Goal: Navigation & Orientation: Find specific page/section

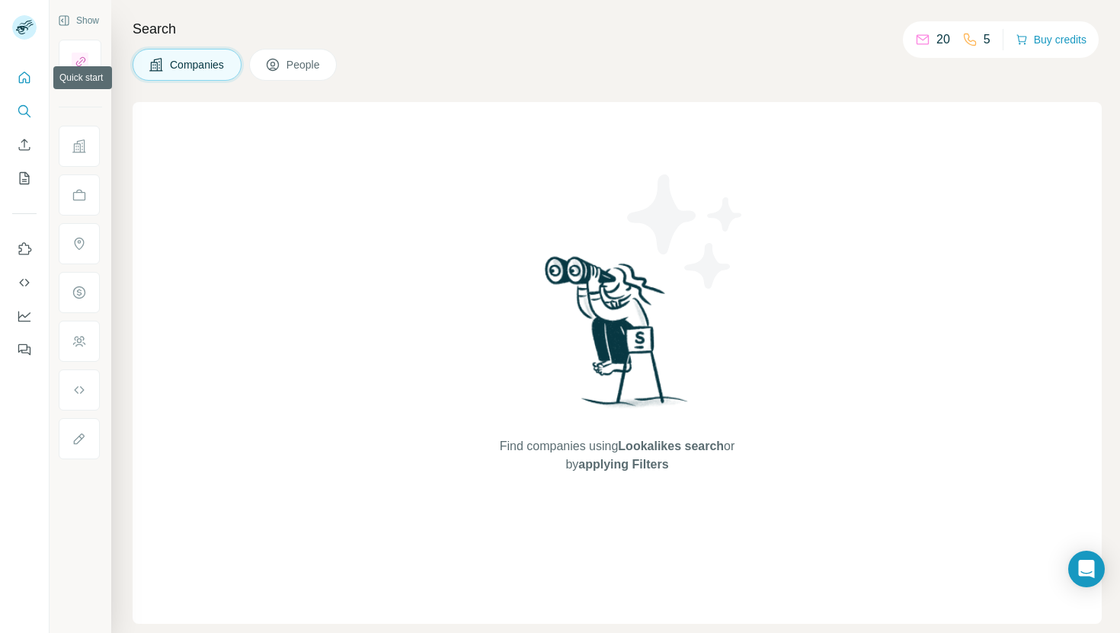
click at [20, 76] on icon "Quick start" at bounding box center [24, 77] width 11 height 11
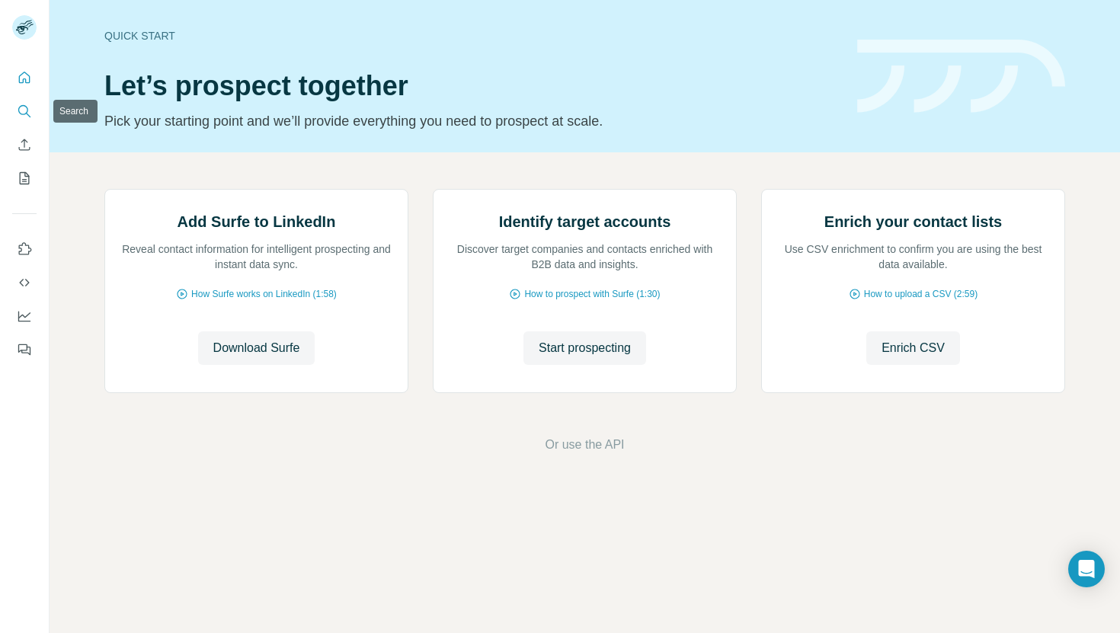
click at [22, 108] on icon "Search" at bounding box center [24, 111] width 15 height 15
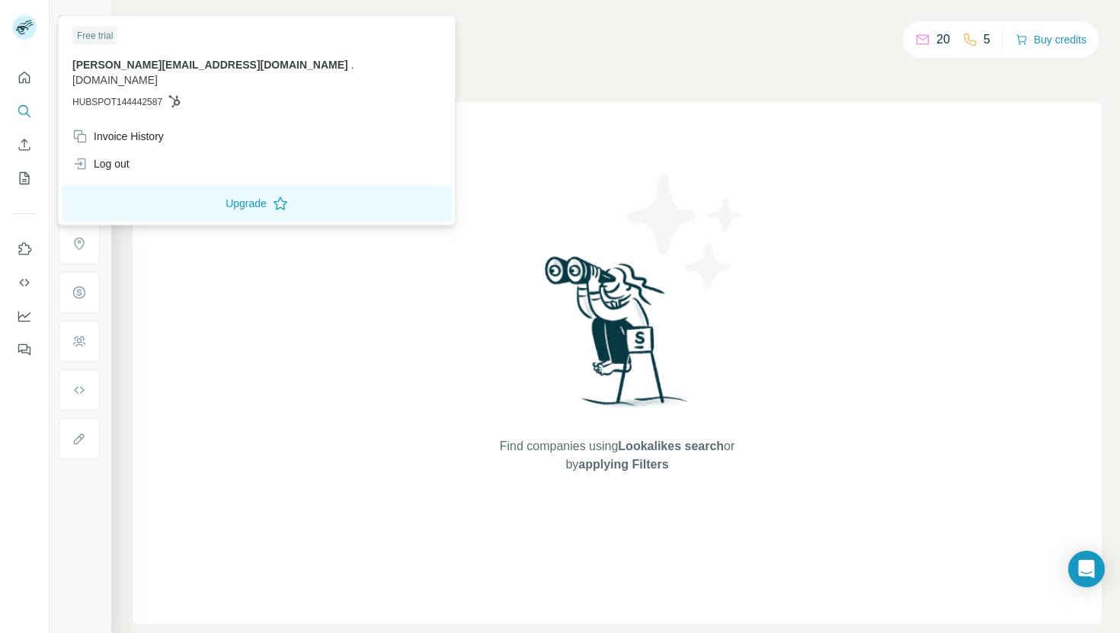
click at [25, 21] on rect at bounding box center [24, 27] width 24 height 24
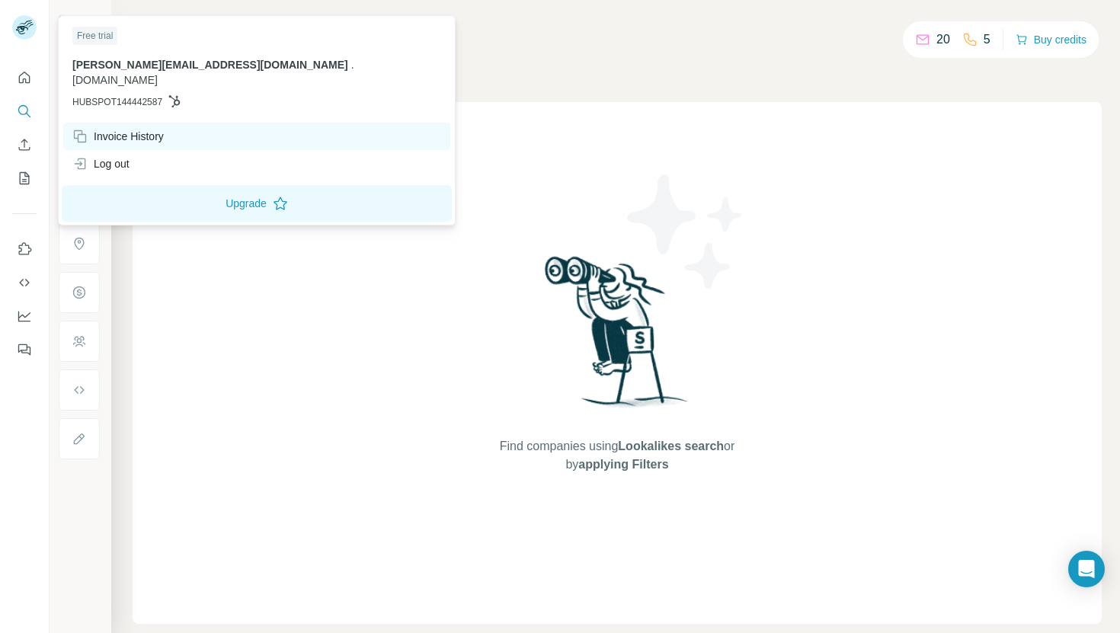
click at [114, 129] on div "Invoice History" at bounding box center [117, 136] width 91 height 15
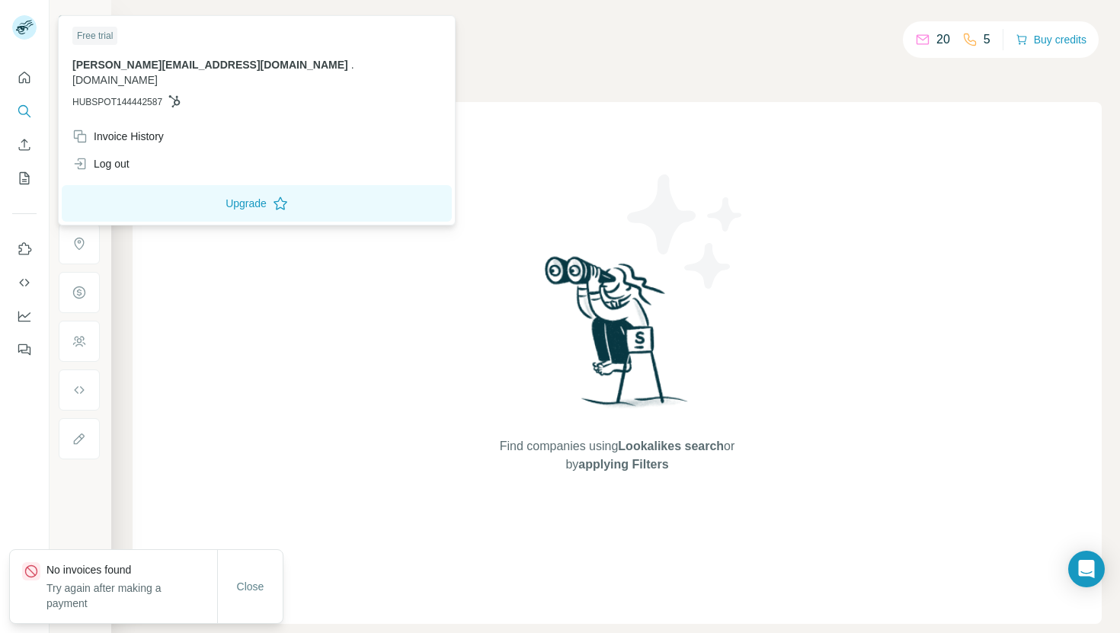
click at [26, 25] on rect at bounding box center [24, 27] width 24 height 24
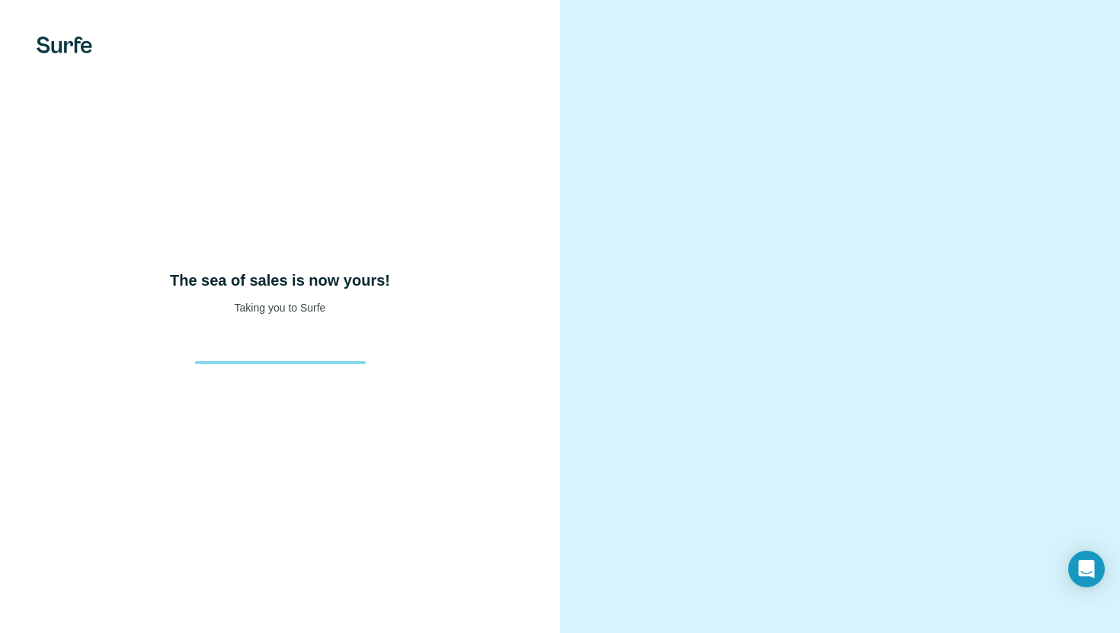
click at [476, 178] on div "The sea of sales is now yours! Taking you to Surfe" at bounding box center [280, 316] width 560 height 633
